Goal: Information Seeking & Learning: Learn about a topic

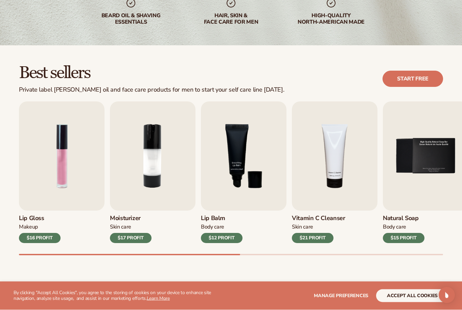
scroll to position [136, 0]
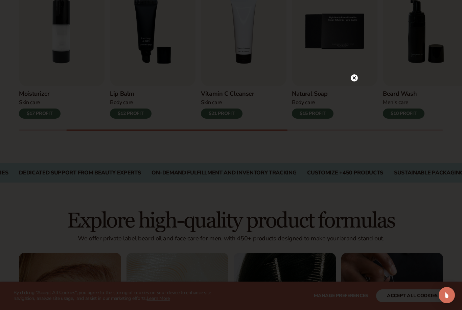
click at [354, 82] on circle at bounding box center [354, 77] width 7 height 7
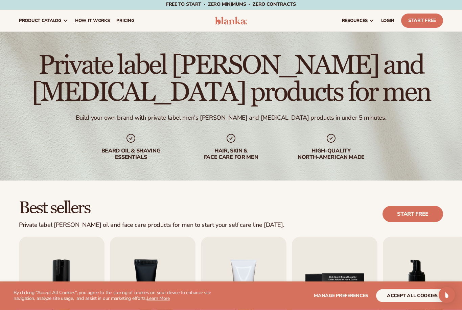
scroll to position [0, 0]
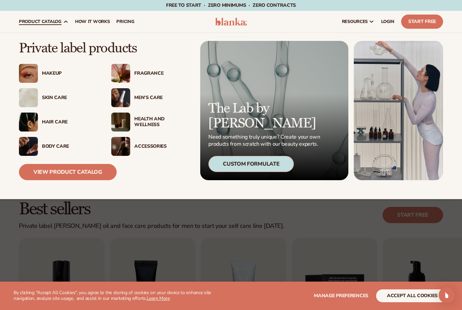
click at [119, 101] on img at bounding box center [120, 97] width 19 height 19
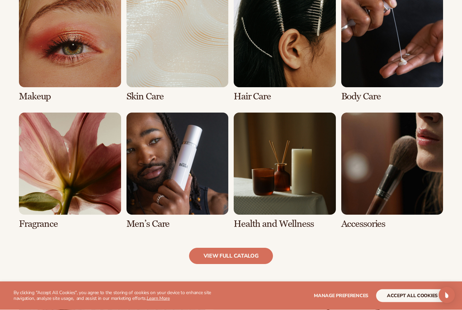
scroll to position [519, 0]
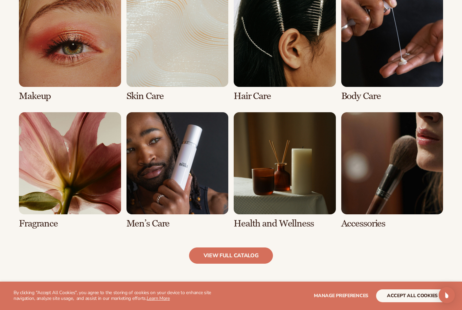
click at [155, 165] on link "6 / 8" at bounding box center [177, 170] width 102 height 116
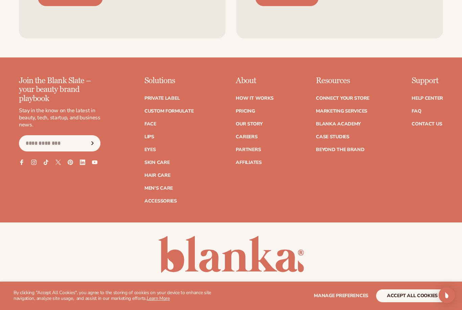
scroll to position [1263, 0]
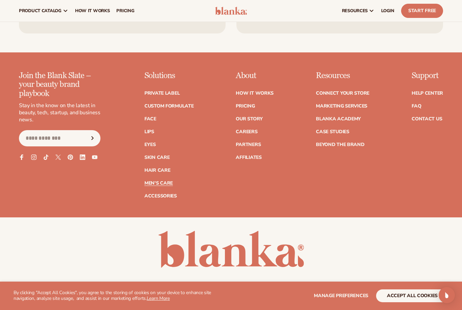
click at [161, 181] on link "Men's Care" at bounding box center [158, 183] width 28 height 5
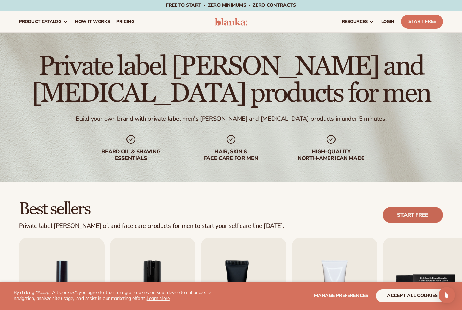
click at [418, 212] on link "Start free" at bounding box center [412, 215] width 61 height 16
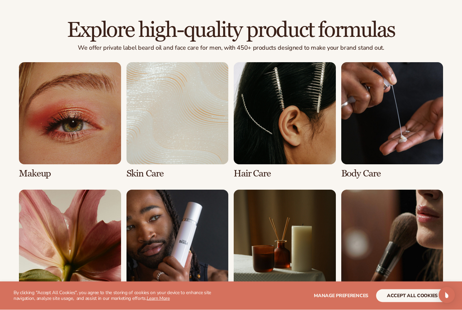
scroll to position [451, 0]
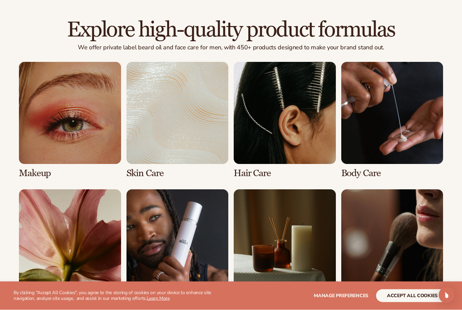
click at [267, 137] on link "3 / 8" at bounding box center [285, 120] width 102 height 116
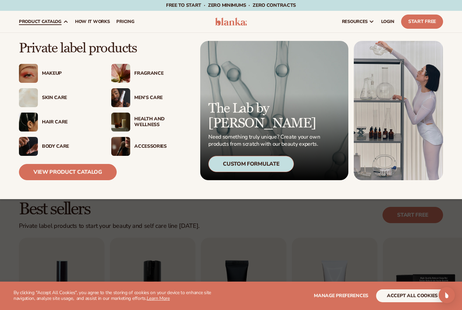
click at [121, 92] on img at bounding box center [120, 97] width 19 height 19
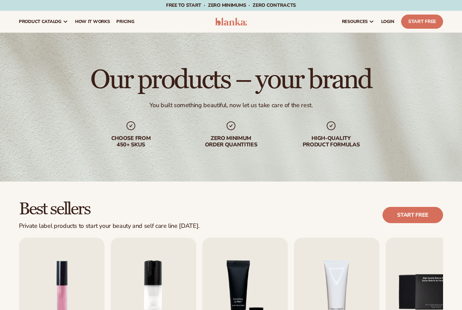
click at [129, 93] on h1 "Our products – your brand" at bounding box center [230, 79] width 281 height 27
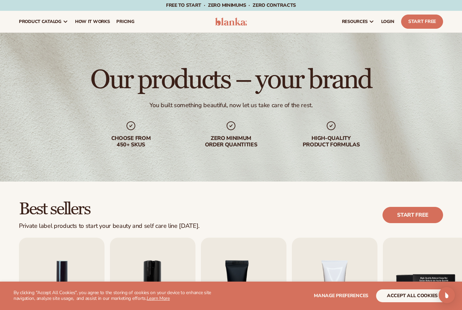
click at [437, 293] on button "accept all cookies" at bounding box center [412, 295] width 72 height 13
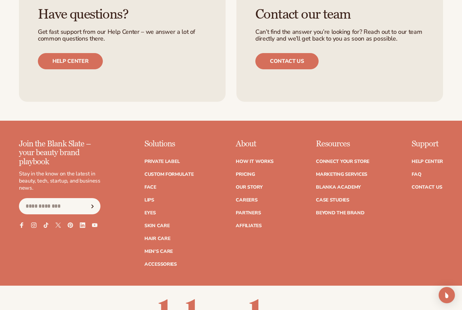
scroll to position [1074, 0]
click at [155, 159] on link "Private label" at bounding box center [161, 161] width 35 height 5
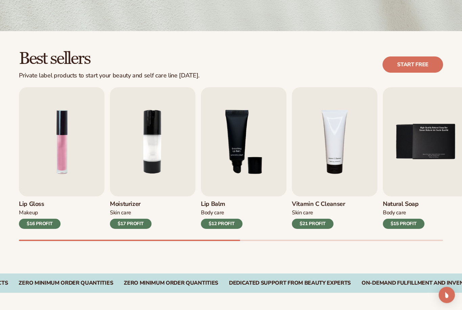
scroll to position [150, 0]
click at [439, 181] on img "5 / 9" at bounding box center [426, 141] width 86 height 109
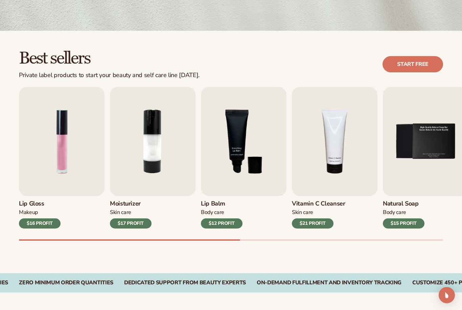
click at [443, 152] on img "5 / 9" at bounding box center [426, 141] width 86 height 109
click at [406, 224] on div "$15 PROFIT" at bounding box center [404, 223] width 42 height 10
click at [413, 132] on img "5 / 9" at bounding box center [426, 141] width 86 height 109
click at [419, 129] on img "5 / 9" at bounding box center [426, 141] width 86 height 109
click at [417, 132] on img "5 / 9" at bounding box center [426, 141] width 86 height 109
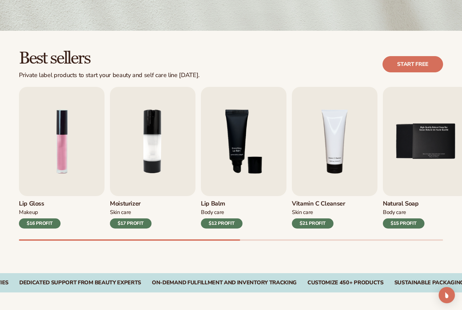
click at [420, 132] on img "5 / 9" at bounding box center [426, 141] width 86 height 109
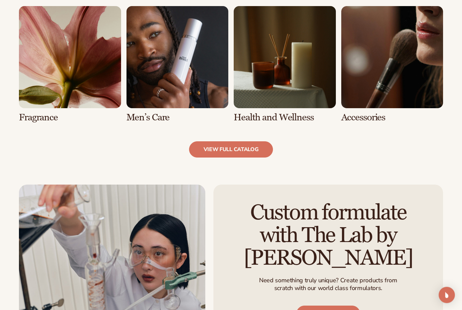
scroll to position [639, 0]
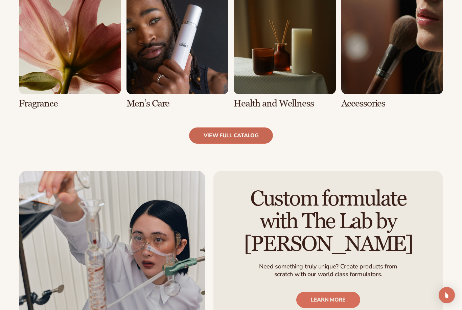
click at [231, 142] on link "view full catalog" at bounding box center [231, 135] width 84 height 16
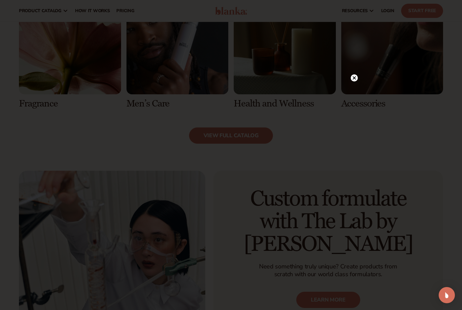
scroll to position [638, 0]
click at [354, 101] on div at bounding box center [231, 155] width 462 height 310
click at [354, 82] on circle at bounding box center [354, 77] width 7 height 7
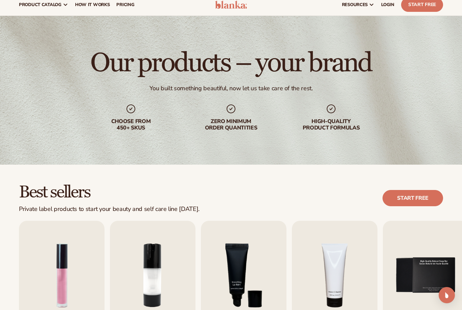
scroll to position [0, 0]
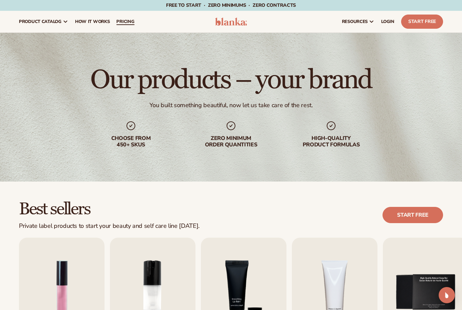
click at [122, 23] on span "pricing" at bounding box center [125, 21] width 18 height 5
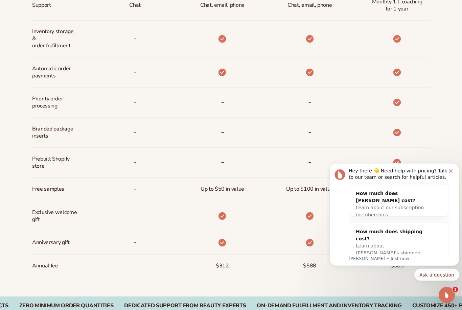
scroll to position [400, 0]
click at [452, 173] on icon "Dismiss notification" at bounding box center [451, 171] width 4 height 4
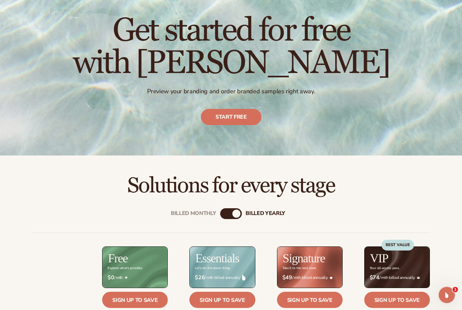
scroll to position [0, 0]
